Goal: Transaction & Acquisition: Purchase product/service

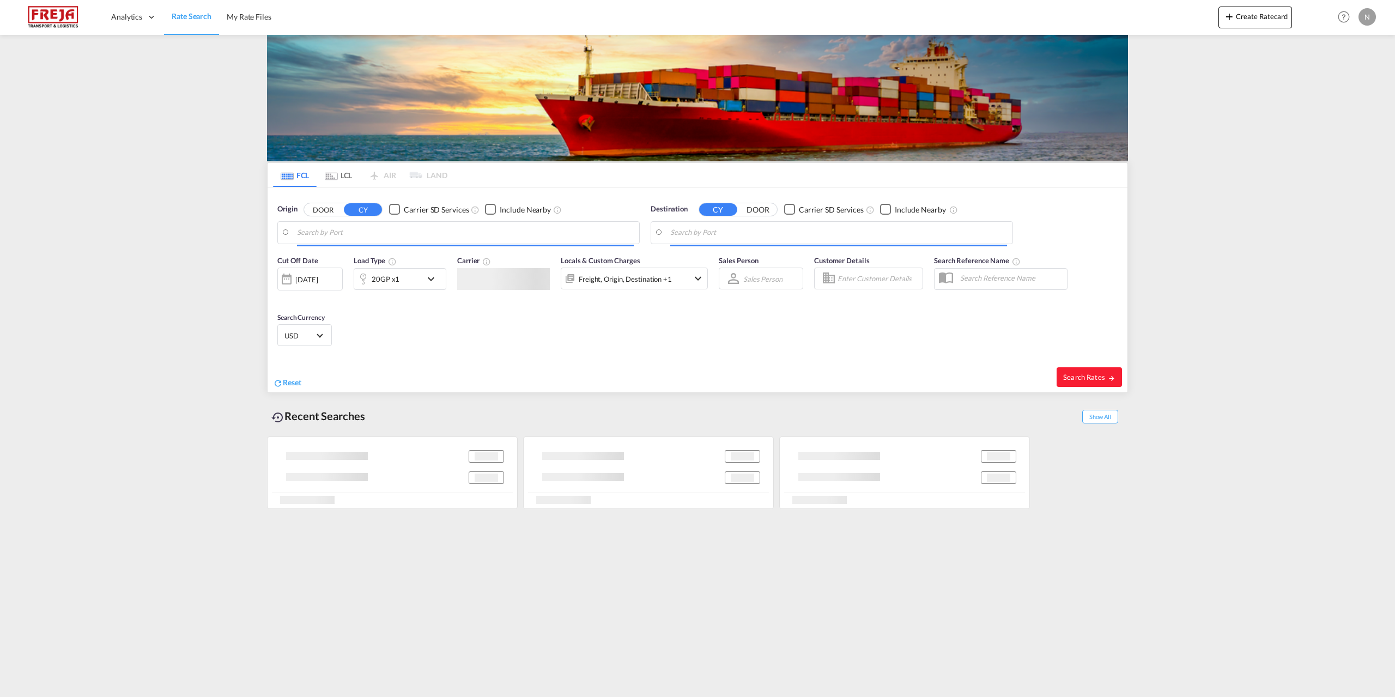
type input "[GEOGRAPHIC_DATA], [GEOGRAPHIC_DATA]"
type input "[GEOGRAPHIC_DATA], [GEOGRAPHIC_DATA], CATOR"
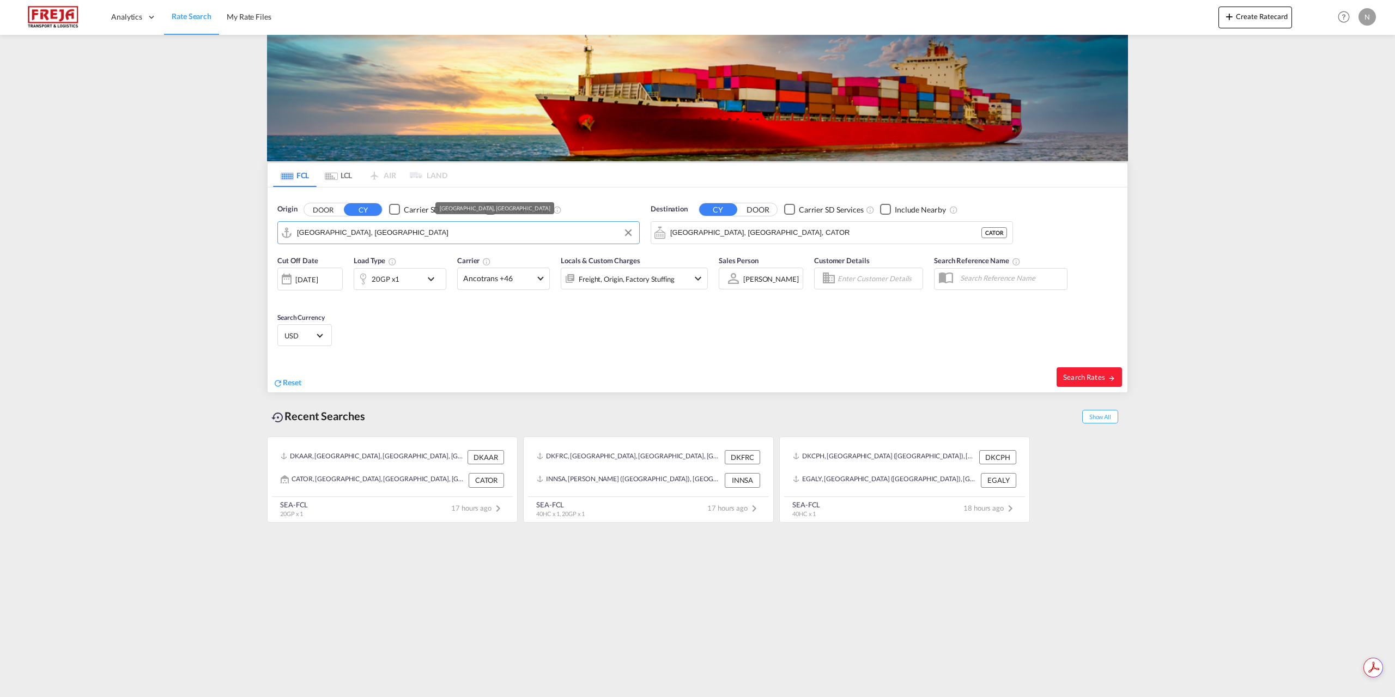
click at [380, 238] on input "[GEOGRAPHIC_DATA], [GEOGRAPHIC_DATA]" at bounding box center [465, 232] width 337 height 16
click at [377, 257] on div "[GEOGRAPHIC_DATA] ([GEOGRAPHIC_DATA]) Denmark DKCPH" at bounding box center [381, 262] width 207 height 33
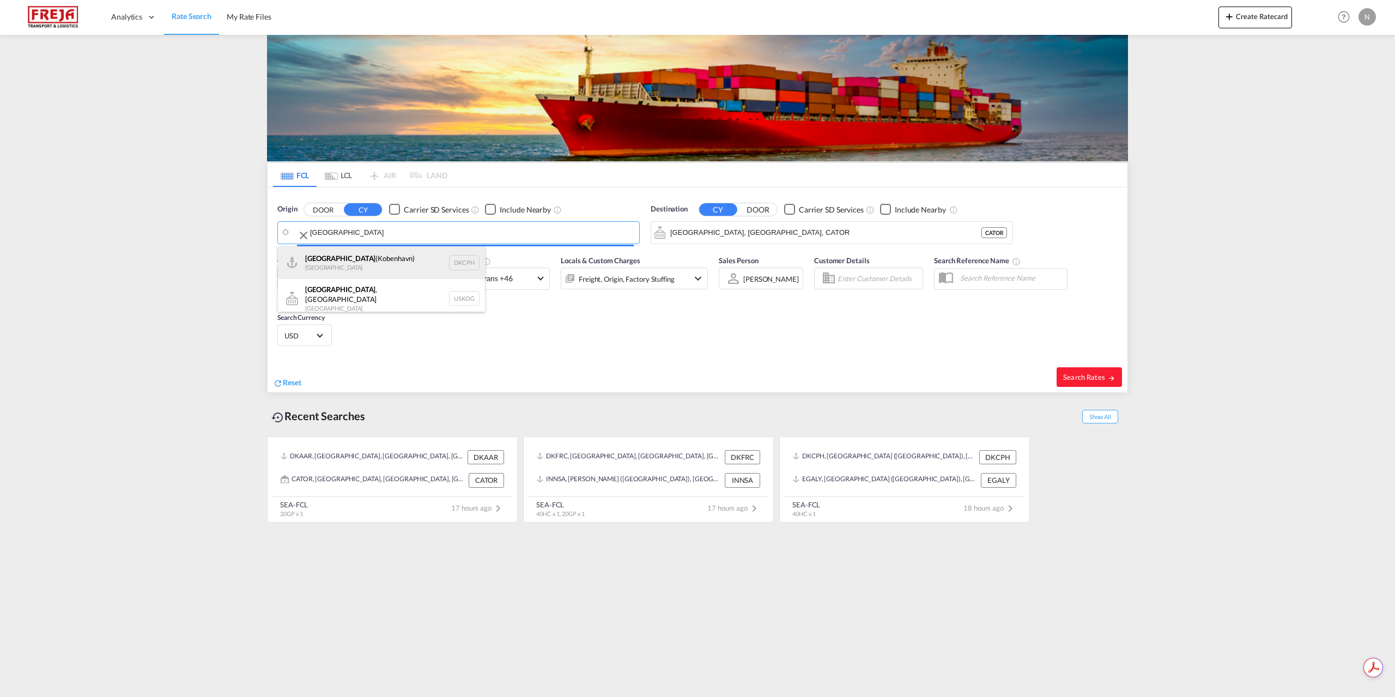
type input "[GEOGRAPHIC_DATA] ([GEOGRAPHIC_DATA]), DKCPH"
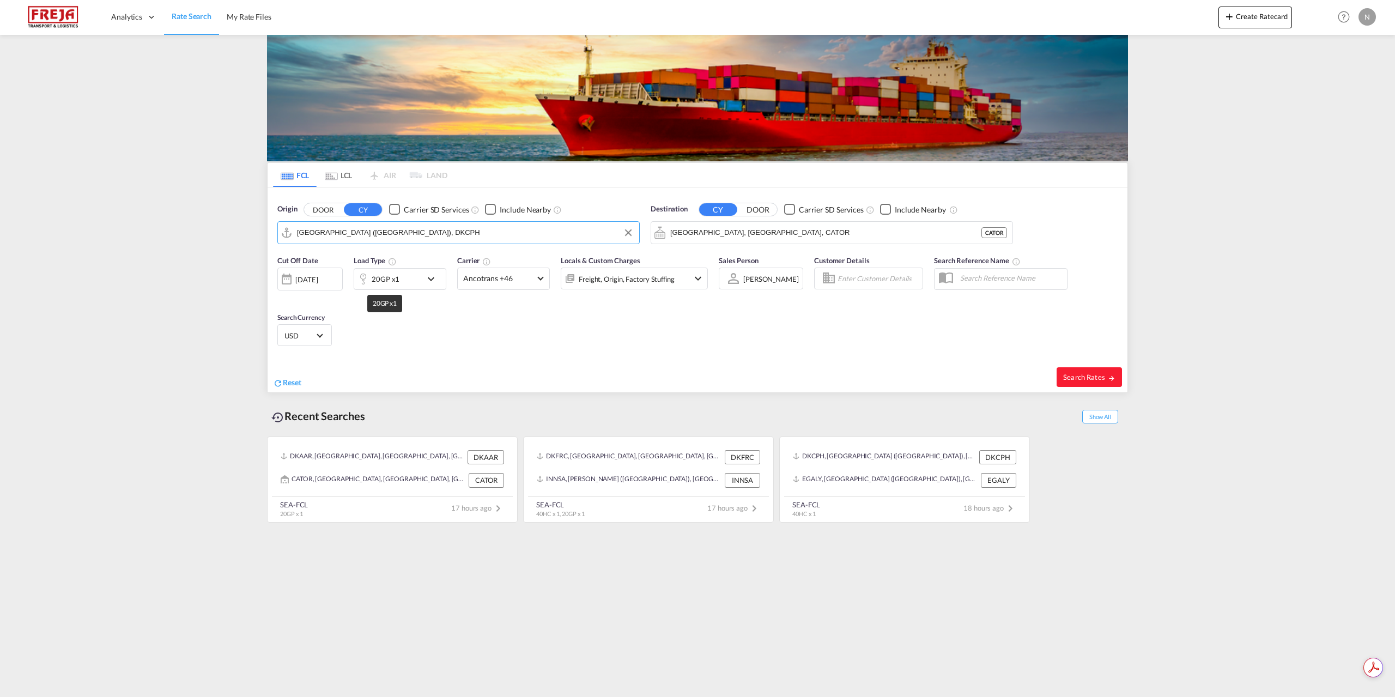
click at [392, 282] on div "20GP x1" at bounding box center [386, 278] width 28 height 15
click at [324, 317] on md-select-value "20GP" at bounding box center [315, 326] width 44 height 19
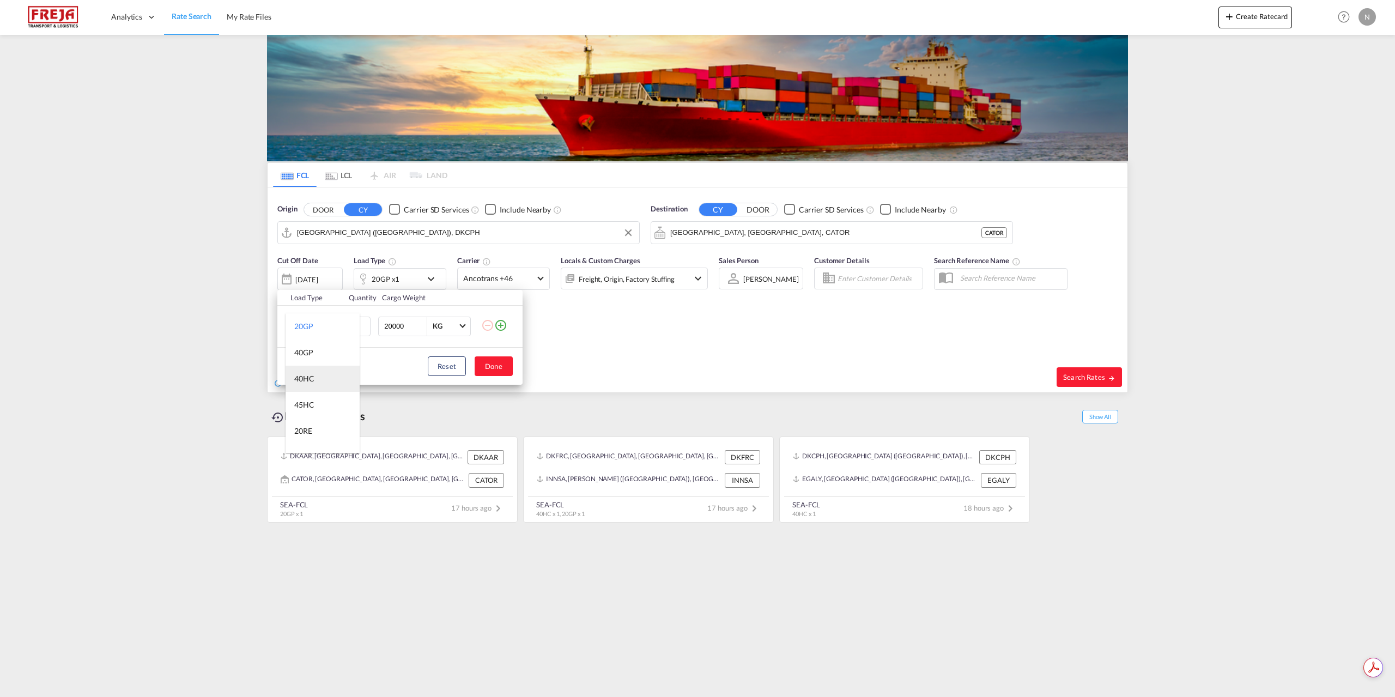
click at [323, 377] on md-option "40HC" at bounding box center [323, 379] width 74 height 26
click at [768, 234] on div "Load Type Quantity Cargo Weight 40HC 1 20000 KG KG Load type addition is restri…" at bounding box center [697, 348] width 1395 height 697
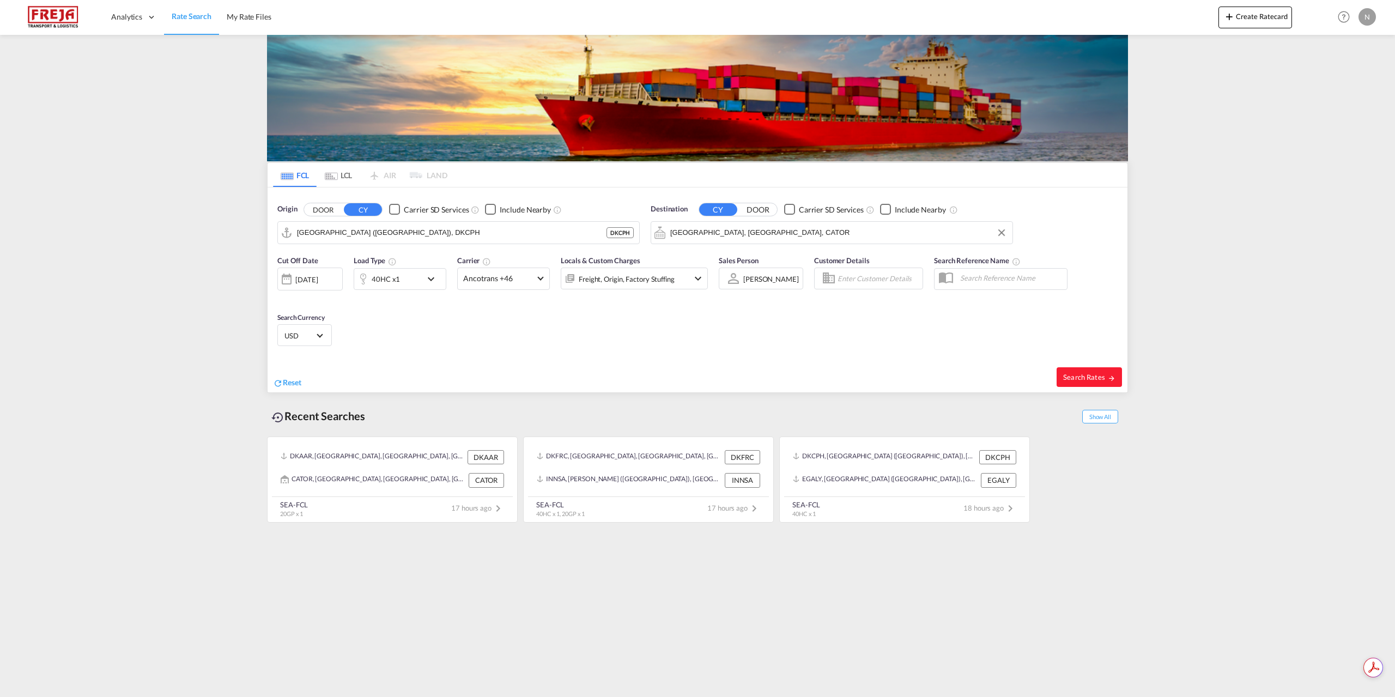
click at [791, 226] on input "[GEOGRAPHIC_DATA], [GEOGRAPHIC_DATA], CATOR" at bounding box center [838, 232] width 337 height 16
type input "s"
click at [760, 264] on div "San Antonio [GEOGRAPHIC_DATA] CLSAI" at bounding box center [754, 262] width 207 height 33
type input "San Antonio, CLSAI"
click at [519, 276] on span "Ancotrans +46" at bounding box center [498, 278] width 71 height 11
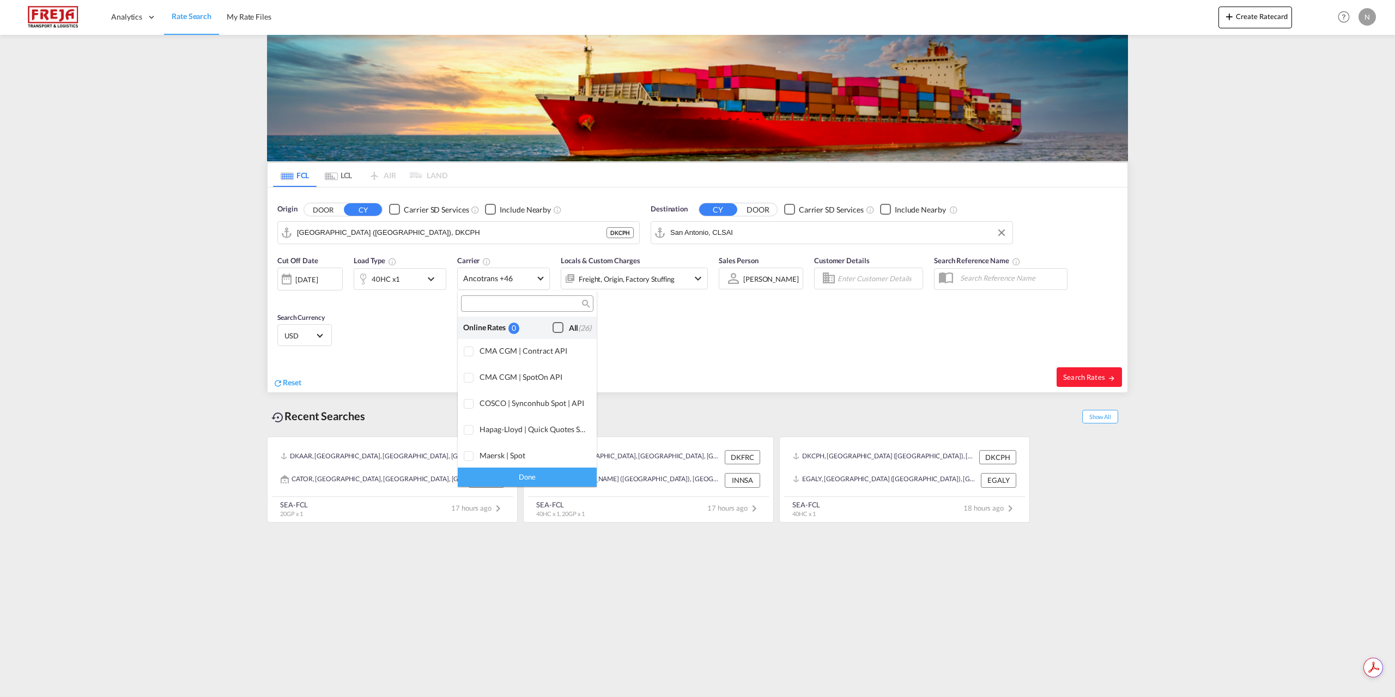
click at [578, 324] on span "(26)" at bounding box center [584, 327] width 13 height 9
drag, startPoint x: 556, startPoint y: 476, endPoint x: 605, endPoint y: 476, distance: 49.0
click at [556, 475] on div "Done" at bounding box center [527, 477] width 139 height 19
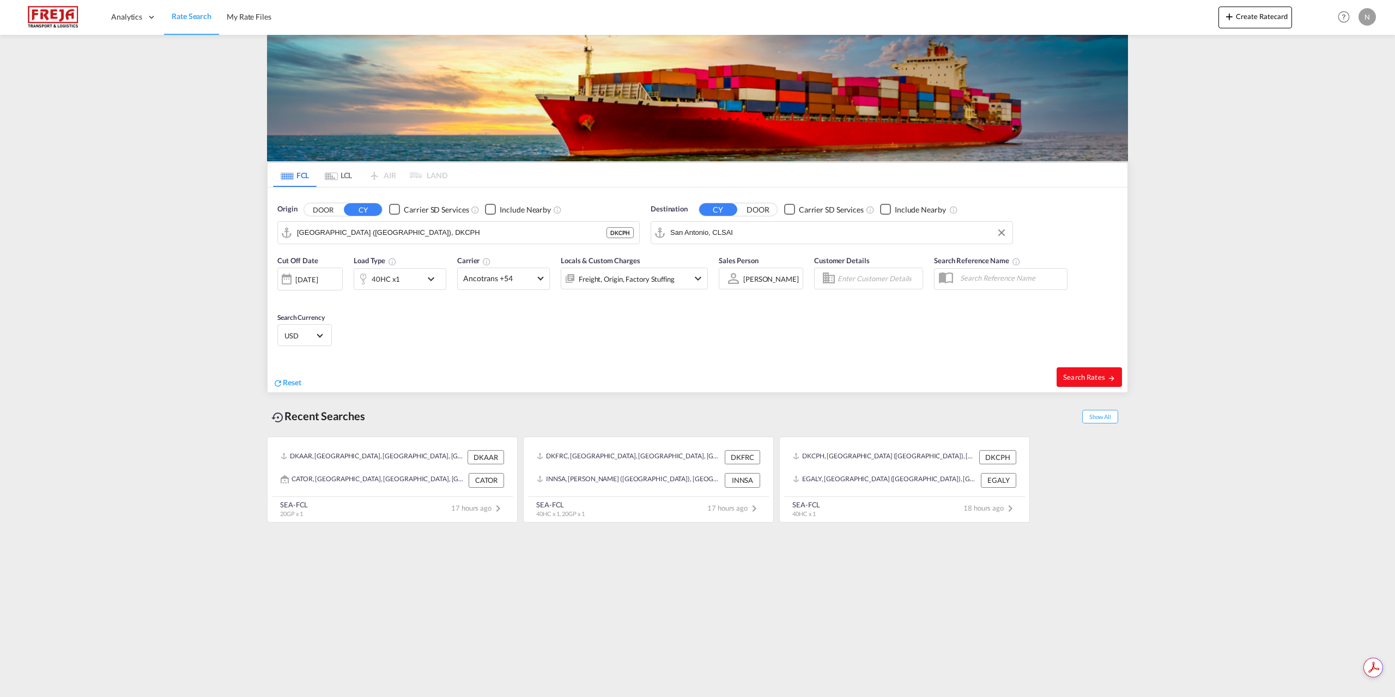
click at [1080, 378] on span "Search Rates" at bounding box center [1089, 377] width 52 height 9
type input "DKCPH to CLSAI / [DATE]"
